Goal: Transaction & Acquisition: Purchase product/service

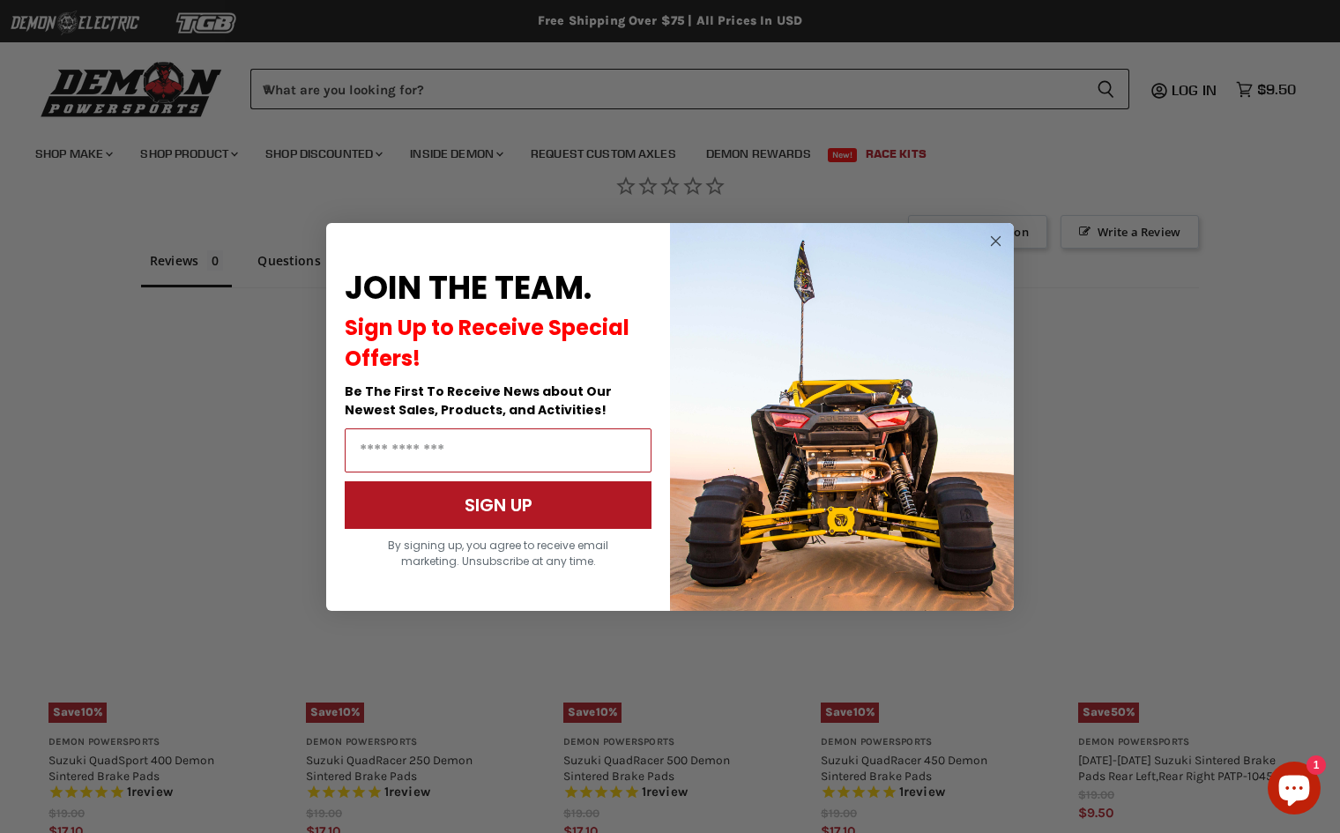
scroll to position [1158, 0]
